Goal: Transaction & Acquisition: Purchase product/service

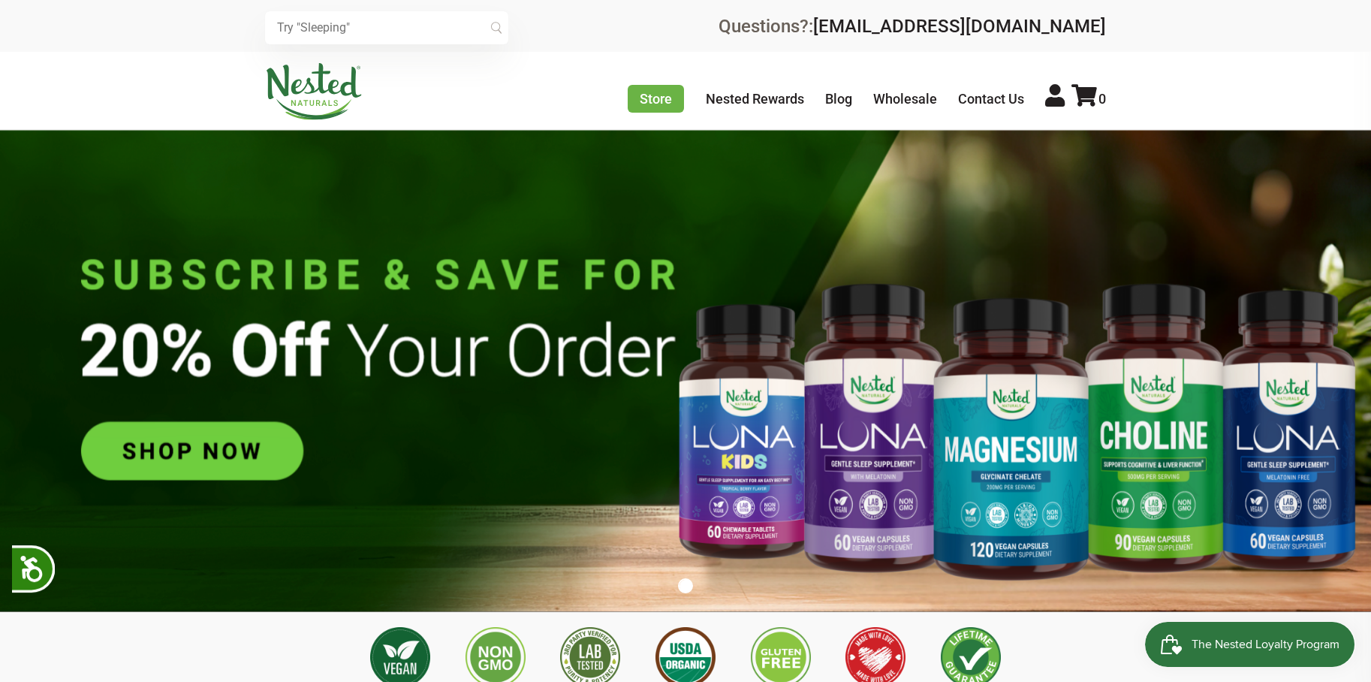
scroll to position [0, 528]
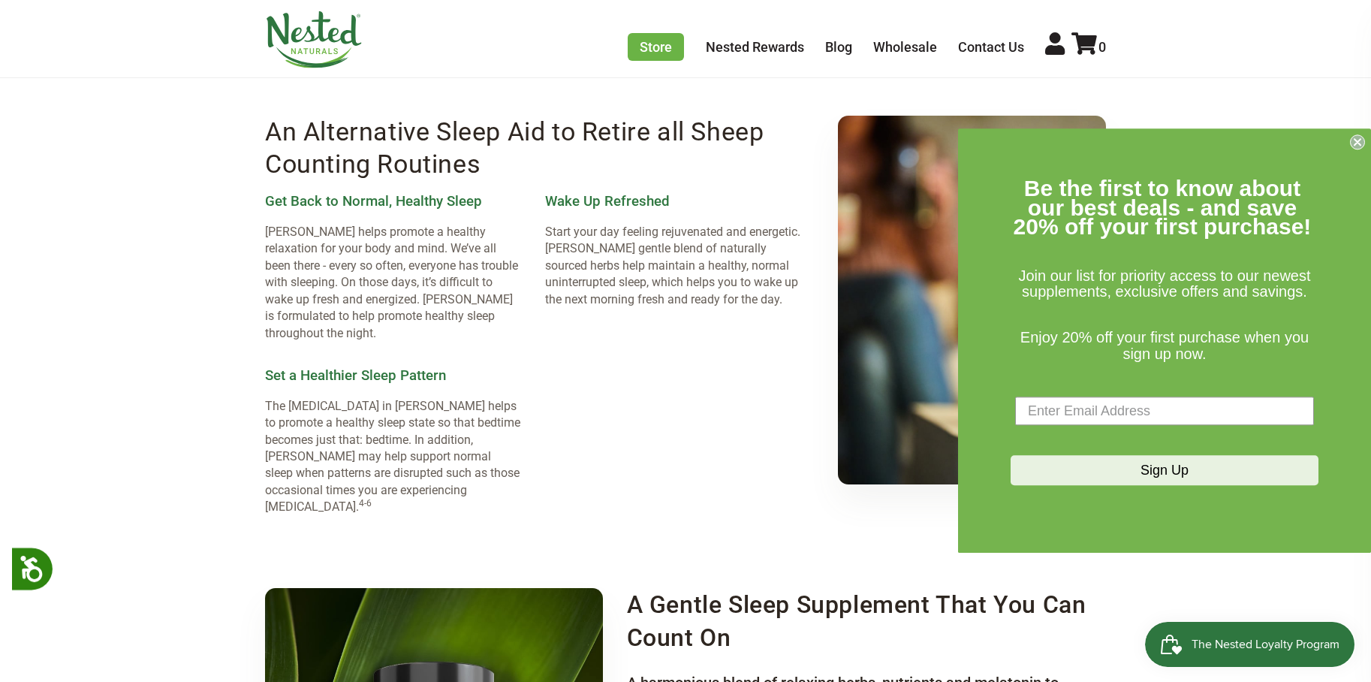
scroll to position [2045, 0]
